Goal: Task Accomplishment & Management: Complete application form

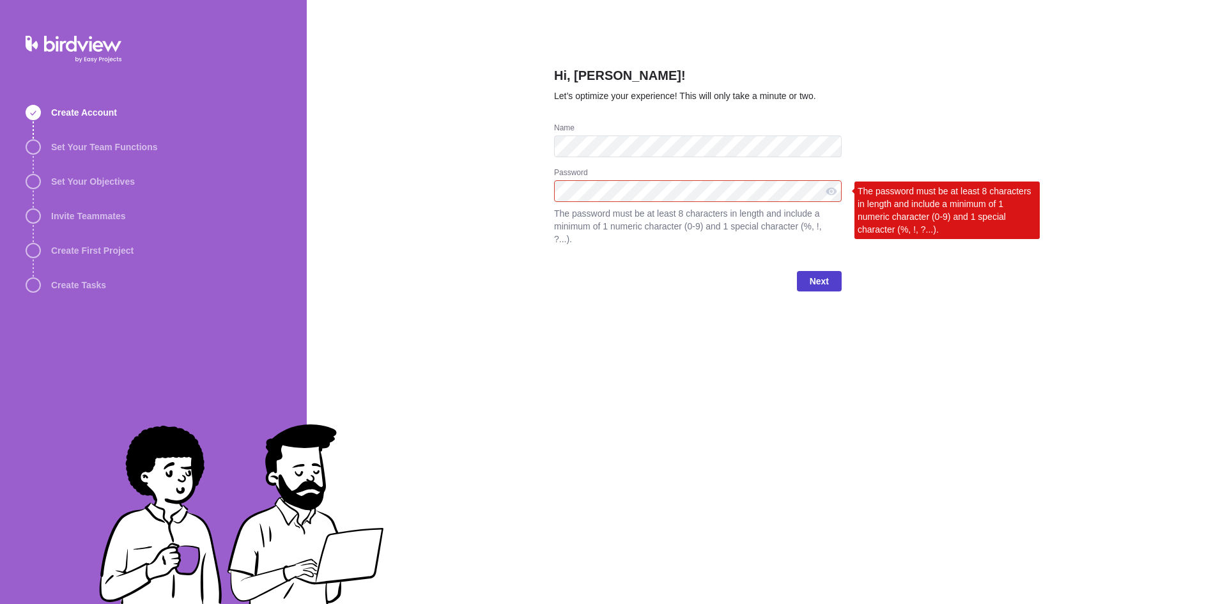
click at [822, 273] on span "Next" at bounding box center [818, 280] width 19 height 15
click at [685, 323] on div "Hi, [PERSON_NAME]! Let’s optimize your experience! This will only take a minute…" at bounding box center [697, 302] width 287 height 604
click at [830, 261] on div "Next" at bounding box center [697, 286] width 287 height 51
click at [817, 273] on span "Next" at bounding box center [818, 280] width 19 height 15
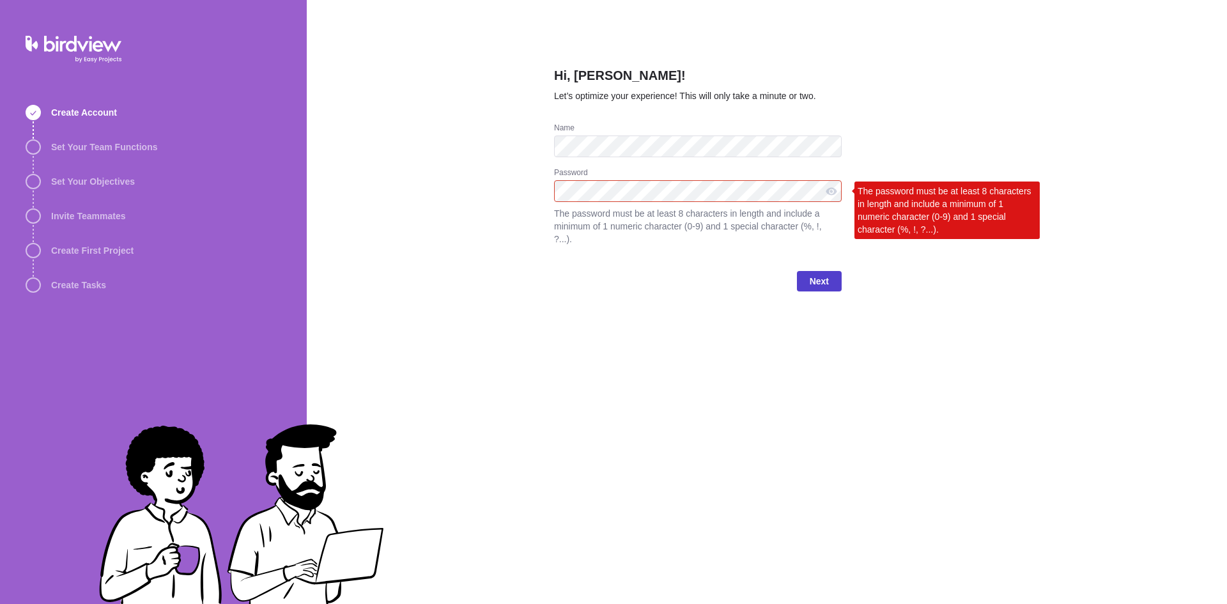
click at [817, 273] on span "Next" at bounding box center [818, 280] width 19 height 15
click at [515, 331] on div "Hi, [PERSON_NAME]! Let’s optimize your experience! This will only take a minute…" at bounding box center [767, 302] width 920 height 604
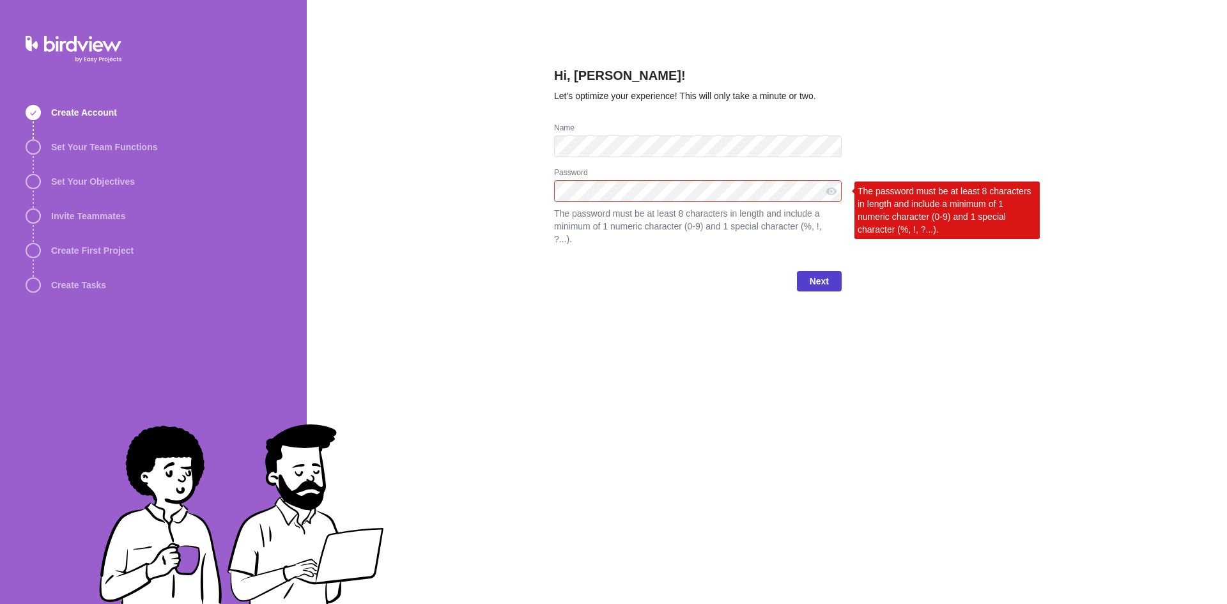
click at [816, 271] on span "Next" at bounding box center [819, 281] width 45 height 20
click at [882, 218] on div "The password must be at least 8 characters in length and include a minimum of 1…" at bounding box center [946, 209] width 185 height 57
drag, startPoint x: 878, startPoint y: 193, endPoint x: 830, endPoint y: 198, distance: 47.5
click at [843, 203] on div "Hi, [PERSON_NAME]! Let’s optimize your experience! This will only take a minute…" at bounding box center [767, 302] width 920 height 604
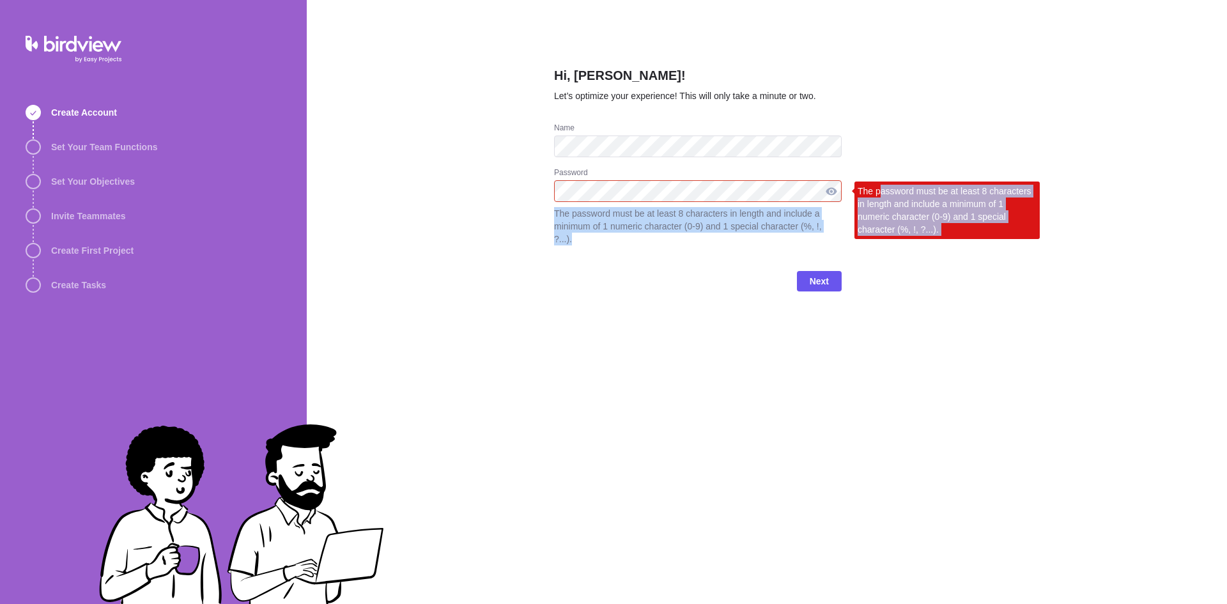
click at [827, 194] on div at bounding box center [831, 191] width 20 height 22
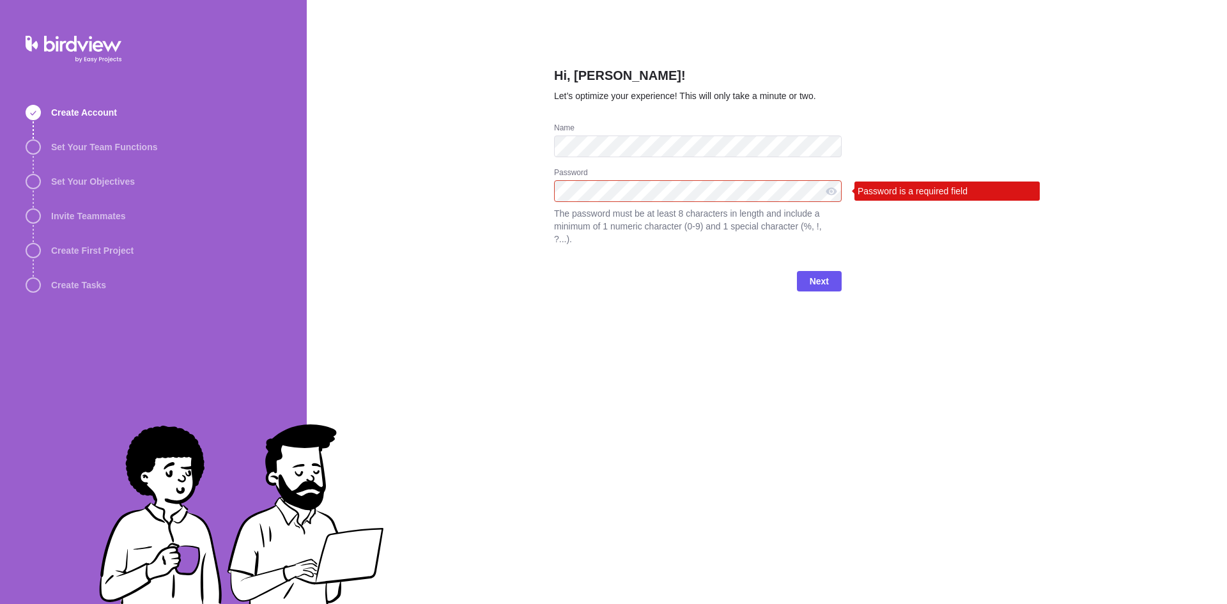
drag, startPoint x: 457, startPoint y: 354, endPoint x: 526, endPoint y: 299, distance: 88.2
click at [468, 348] on div "Hi, [PERSON_NAME]! Let’s optimize your experience! This will only take a minute…" at bounding box center [767, 302] width 920 height 604
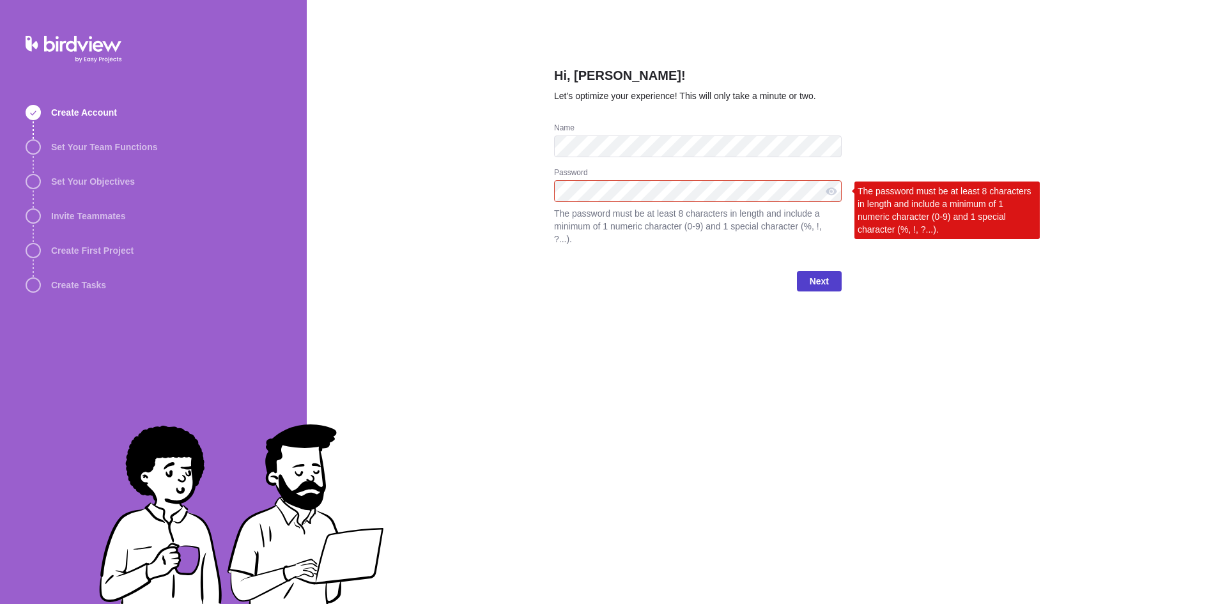
click at [824, 273] on span "Next" at bounding box center [818, 280] width 19 height 15
click at [348, 246] on div "Hi, [PERSON_NAME]! Let’s optimize your experience! This will only take a minute…" at bounding box center [767, 302] width 920 height 604
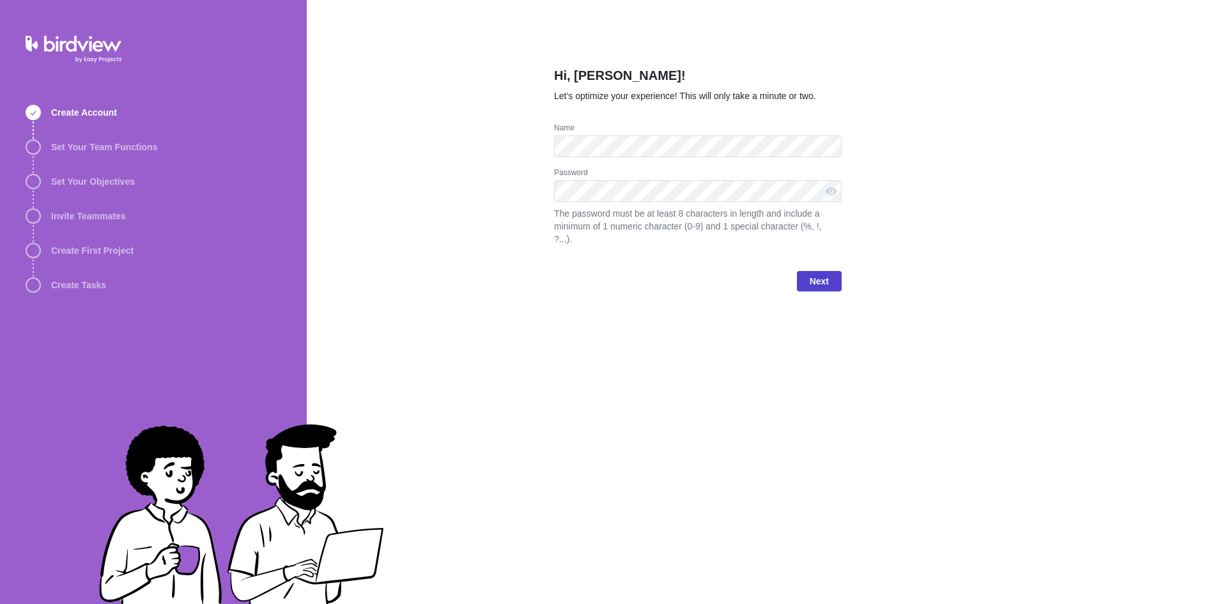
click at [834, 271] on span "Next" at bounding box center [819, 281] width 45 height 20
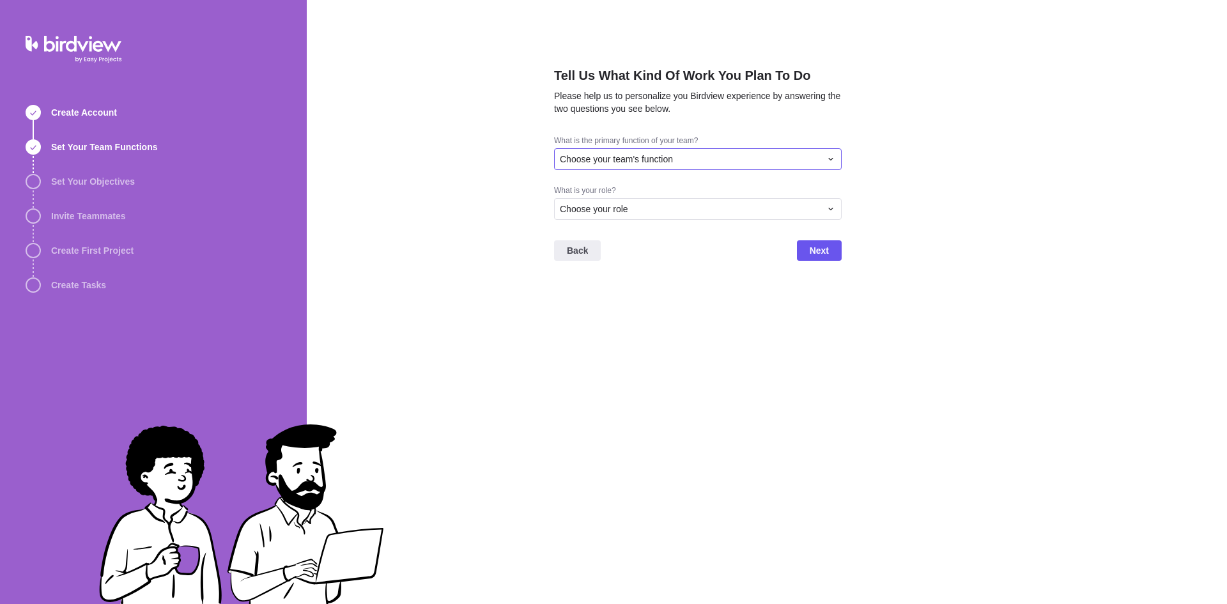
click at [661, 160] on span "Choose your team's function" at bounding box center [616, 159] width 113 height 13
click at [597, 294] on div "Other" at bounding box center [697, 299] width 286 height 23
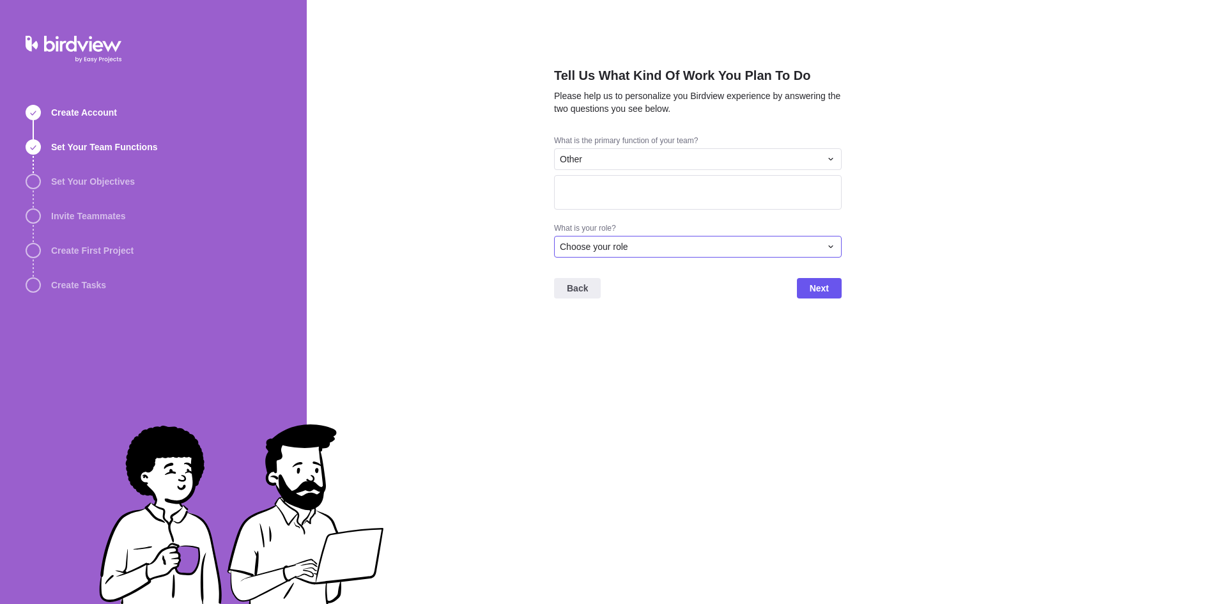
click at [617, 248] on span "Choose your role" at bounding box center [594, 246] width 68 height 13
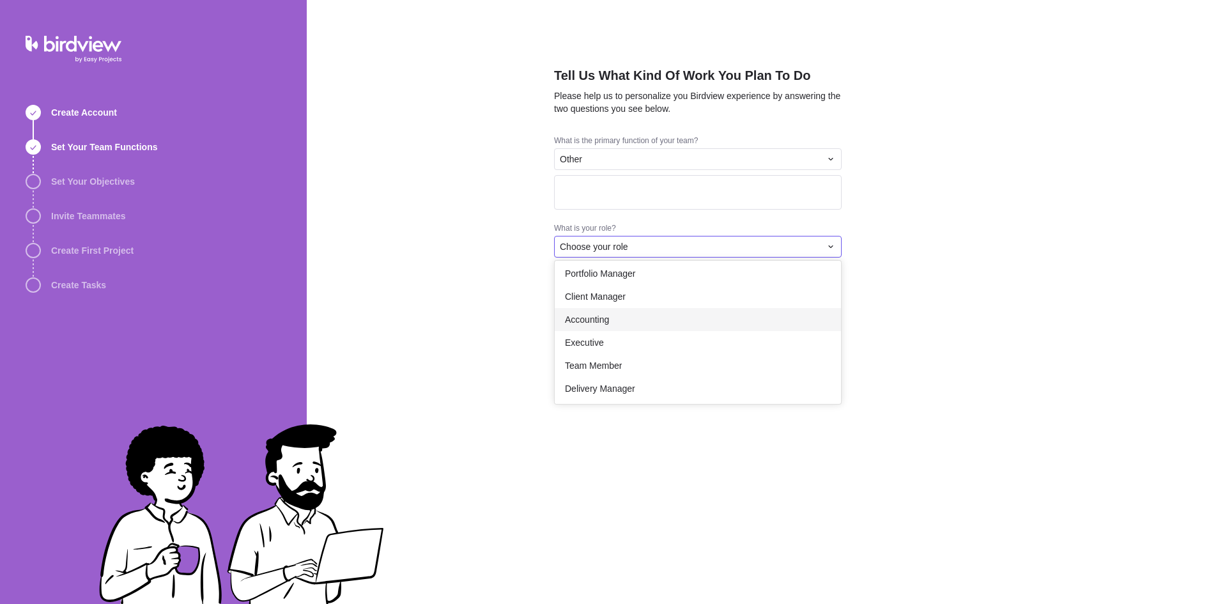
scroll to position [74, 0]
click at [620, 332] on div "Executive" at bounding box center [697, 341] width 286 height 23
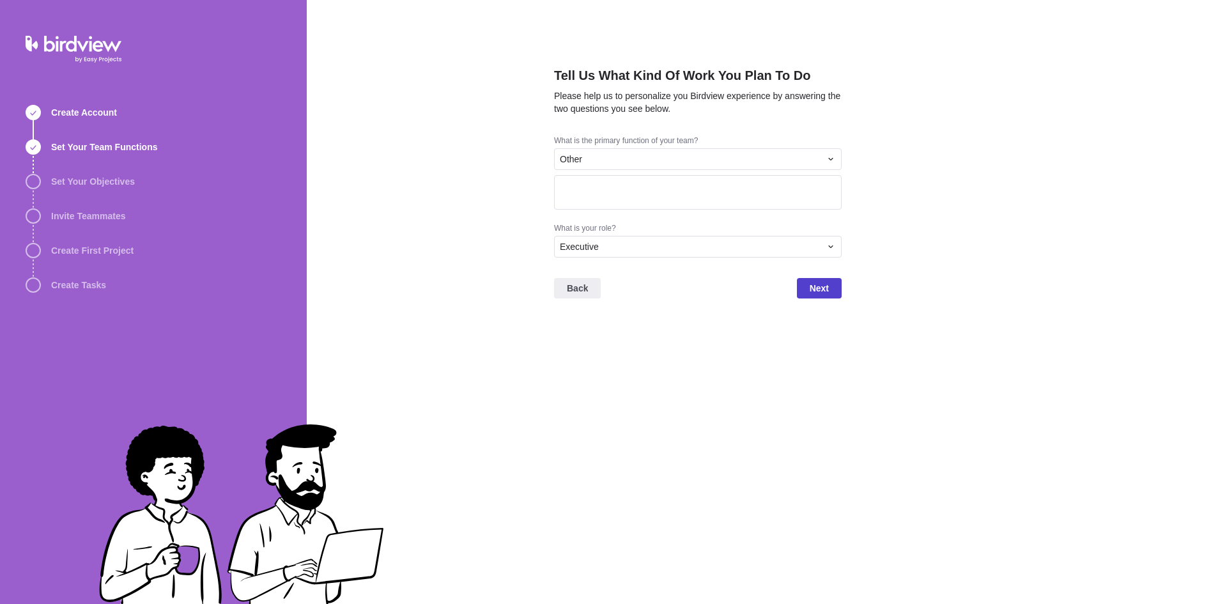
click at [836, 285] on span "Next" at bounding box center [819, 288] width 45 height 20
click at [760, 201] on textarea at bounding box center [697, 192] width 287 height 34
type textarea "other"
click at [804, 291] on span "Next" at bounding box center [819, 288] width 45 height 20
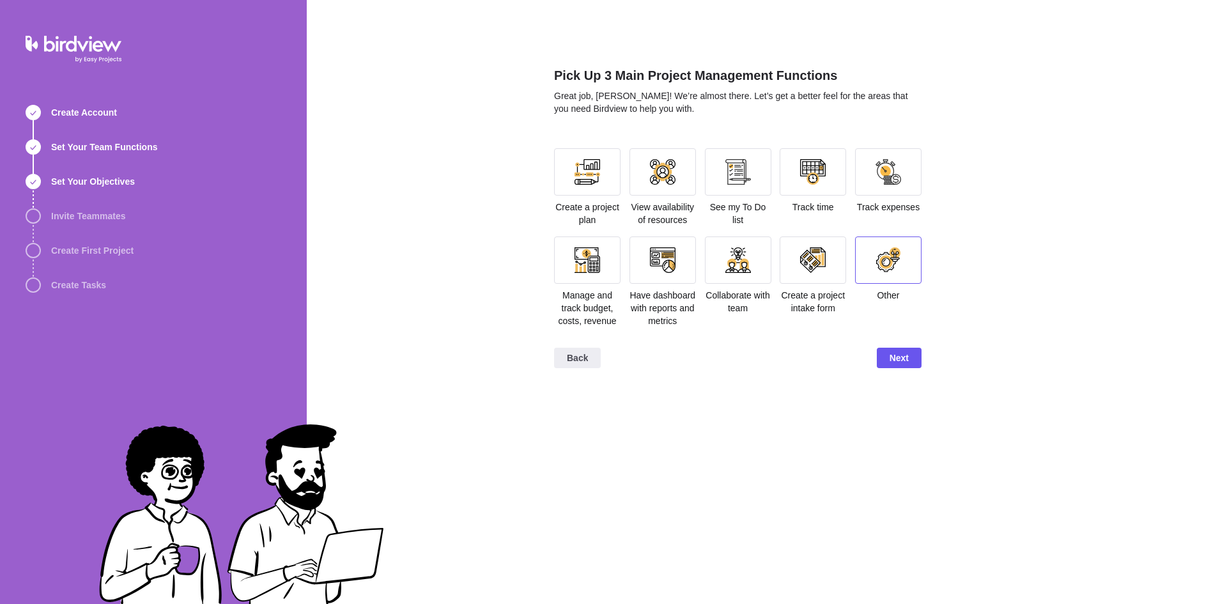
click at [899, 272] on div at bounding box center [888, 260] width 26 height 26
click at [897, 372] on span "Next" at bounding box center [898, 379] width 19 height 15
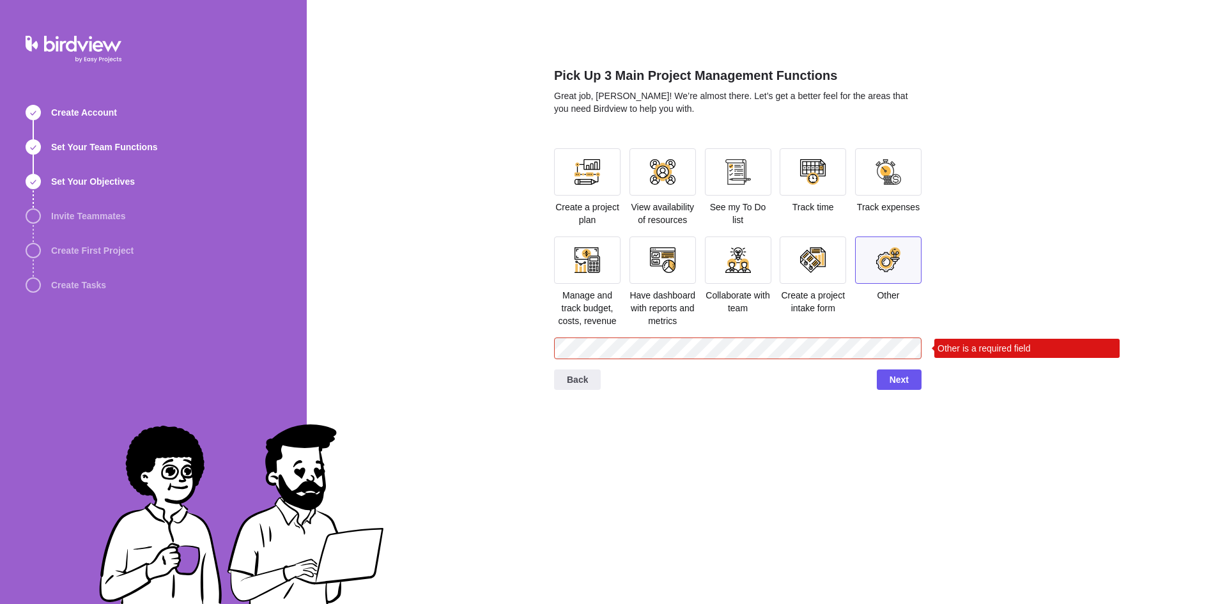
click at [728, 365] on div "Back Next" at bounding box center [737, 384] width 367 height 51
click at [907, 381] on span "Next" at bounding box center [898, 379] width 19 height 15
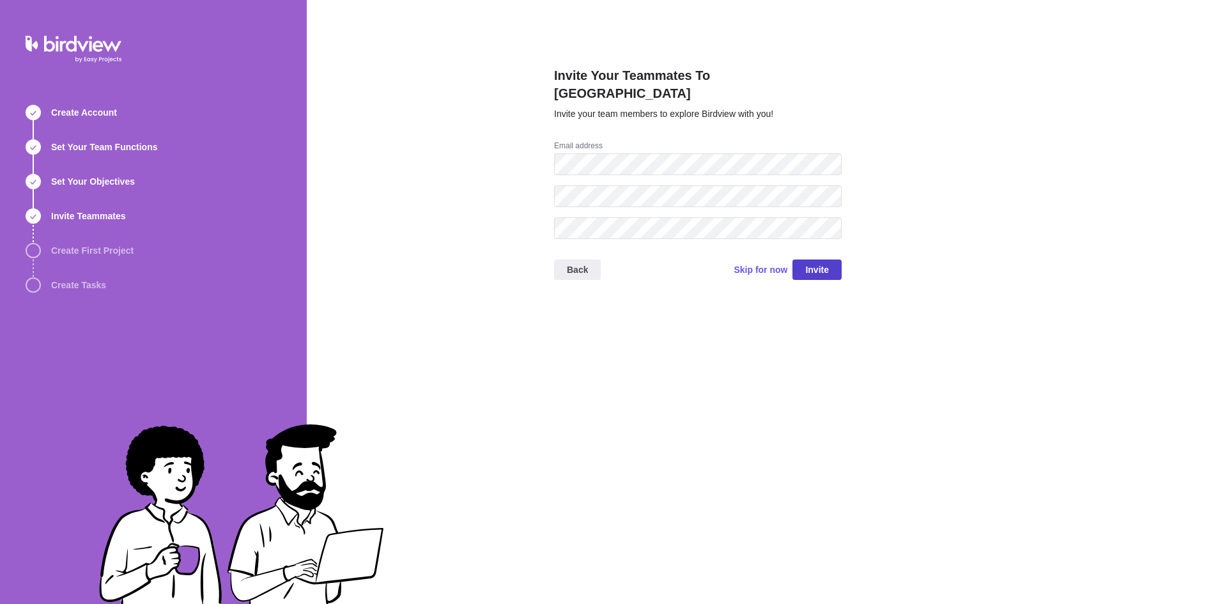
click at [809, 262] on span "Invite" at bounding box center [817, 269] width 24 height 15
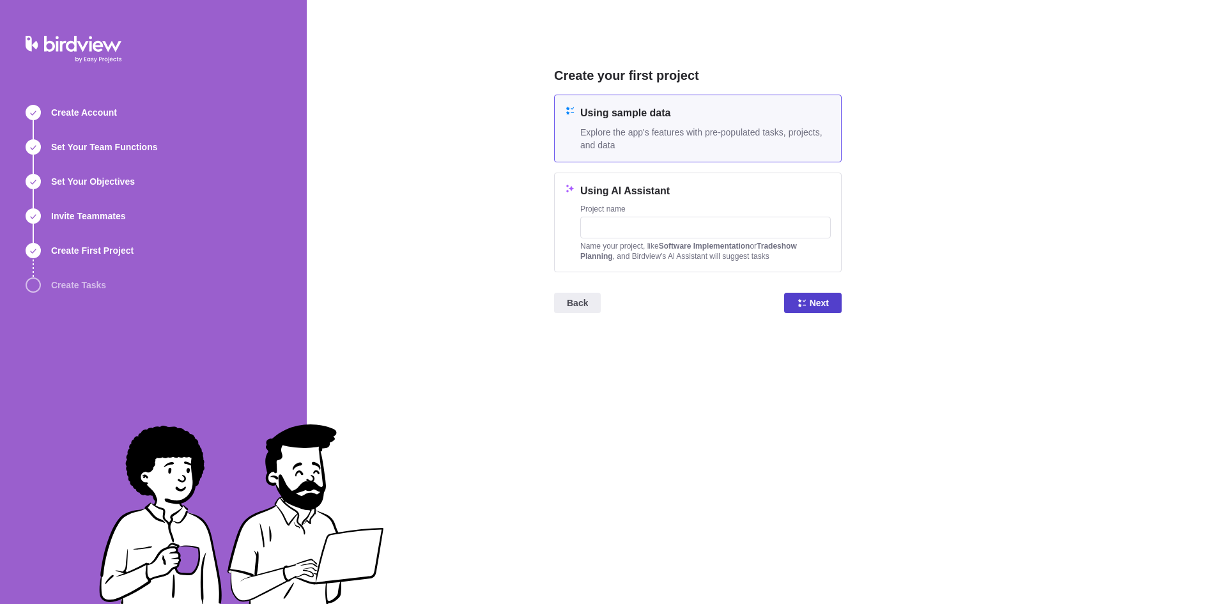
click at [823, 305] on span "Next" at bounding box center [818, 302] width 19 height 15
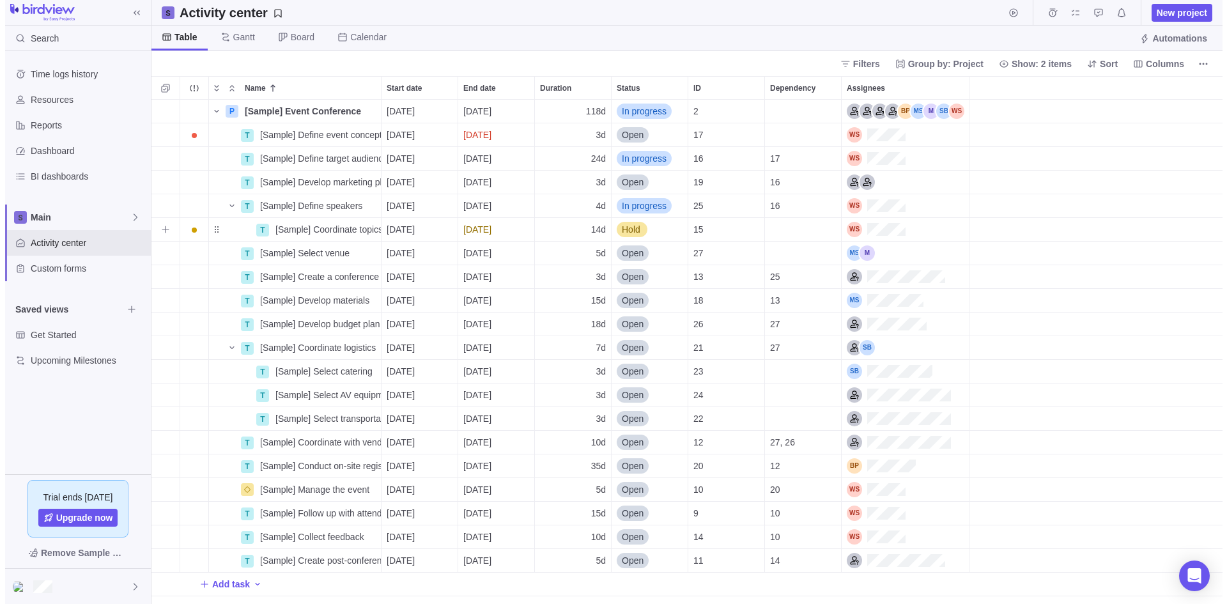
scroll to position [494, 1071]
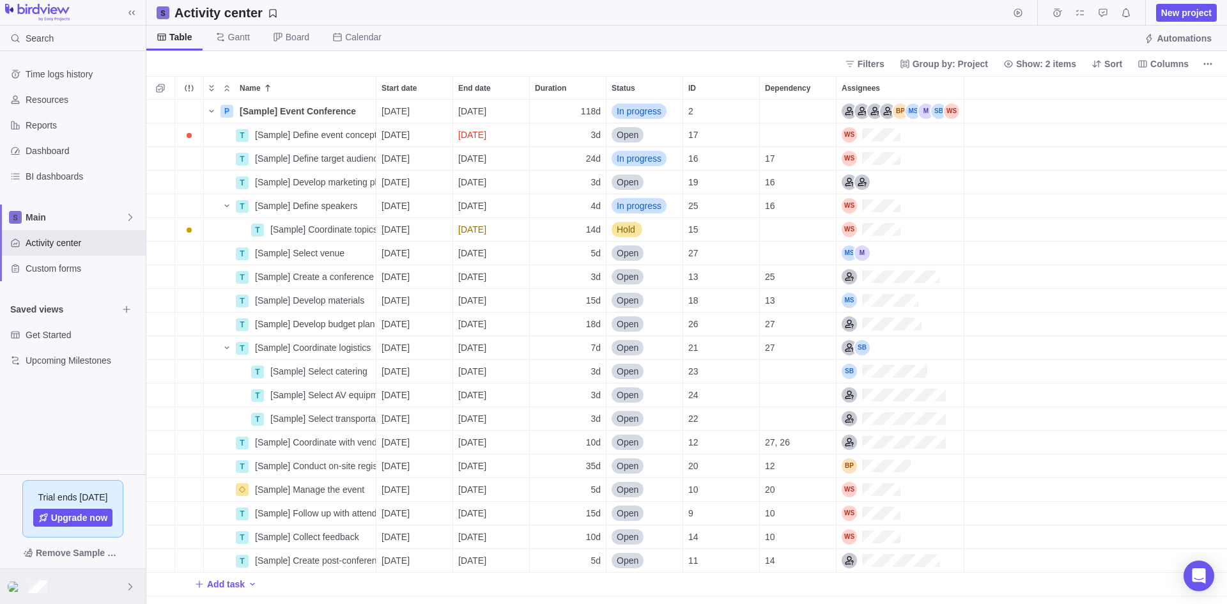
click at [62, 583] on div at bounding box center [73, 586] width 146 height 35
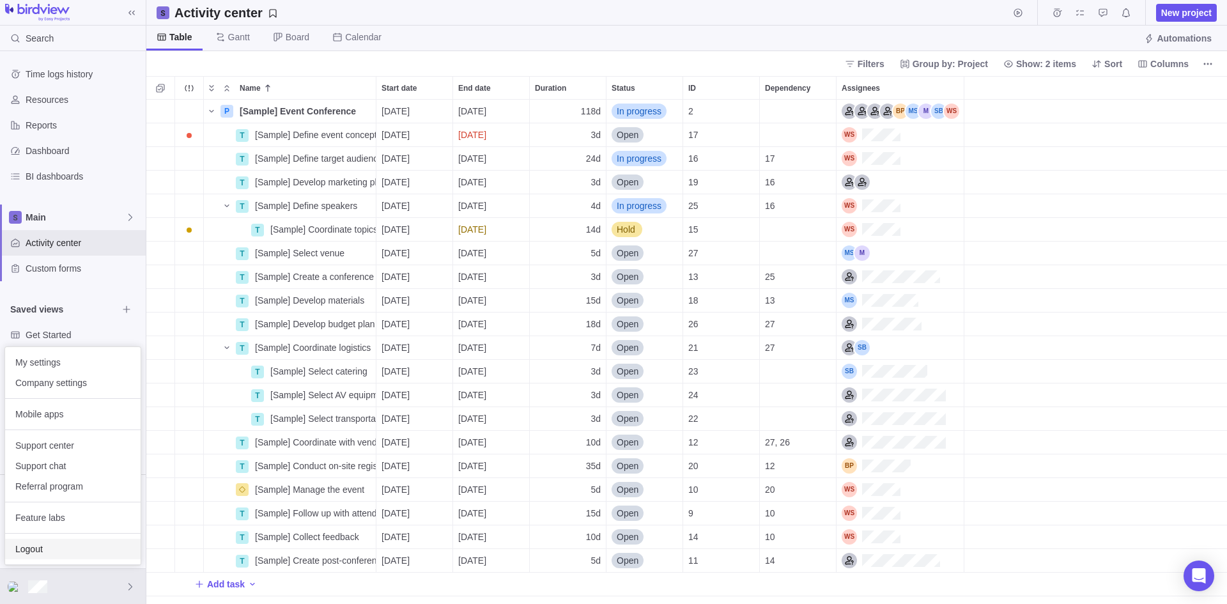
click at [26, 546] on span "Logout" at bounding box center [72, 548] width 115 height 13
